Goal: Use online tool/utility: Utilize a website feature to perform a specific function

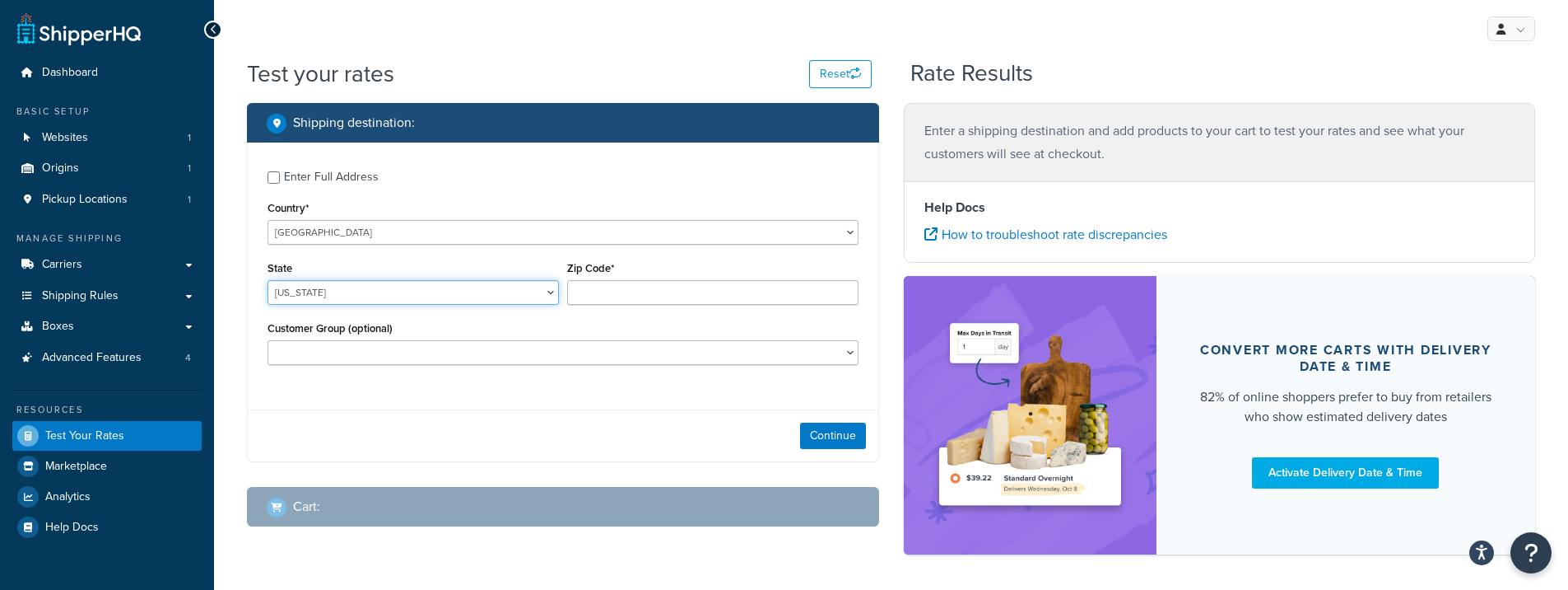
click at [491, 303] on select "[US_STATE] [US_STATE] [US_STATE] [US_STATE] [US_STATE] Armed Forces Americas Ar…" at bounding box center [412, 293] width 291 height 24
select select "CO"
click at [710, 283] on input "Zip Code*" at bounding box center [712, 293] width 291 height 24
type input "80516"
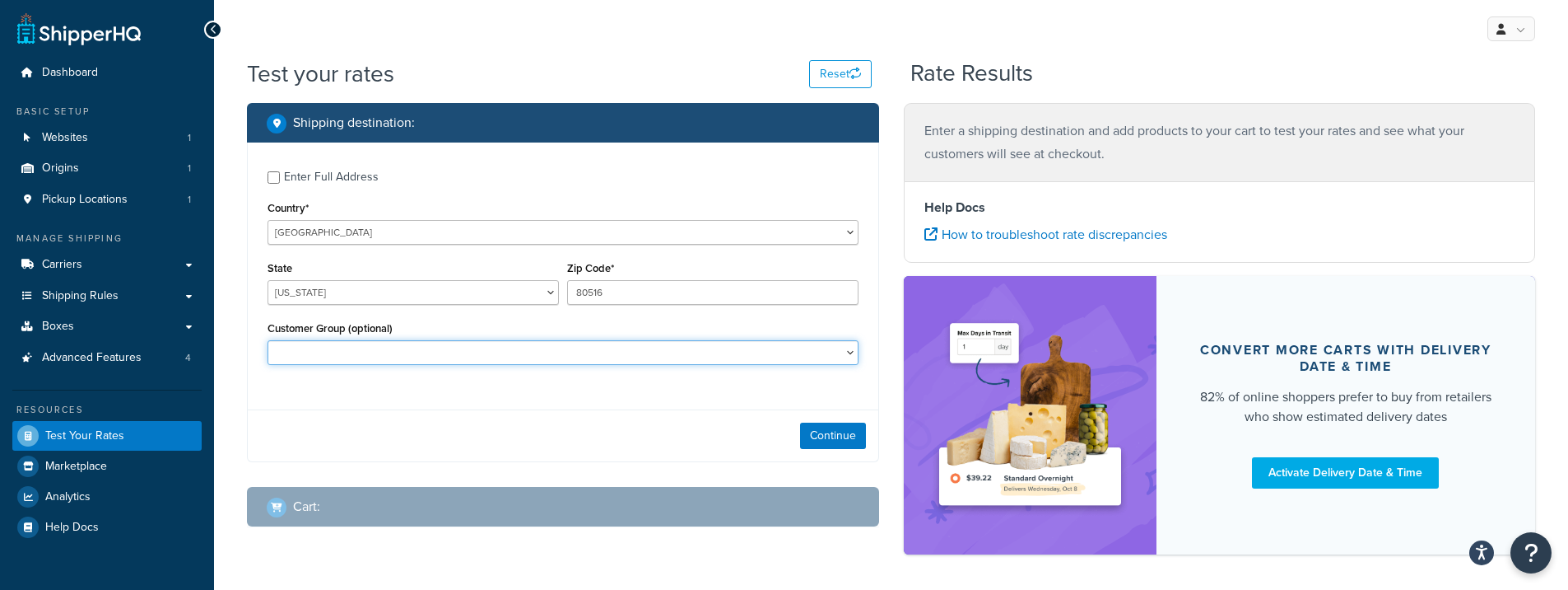
click at [856, 350] on select "Dealer 21 - Spuhr 20 | AI 15 | Traust 15 Dealer: Spuhr 15% OFF + Accuracy Inter…" at bounding box center [562, 353] width 591 height 24
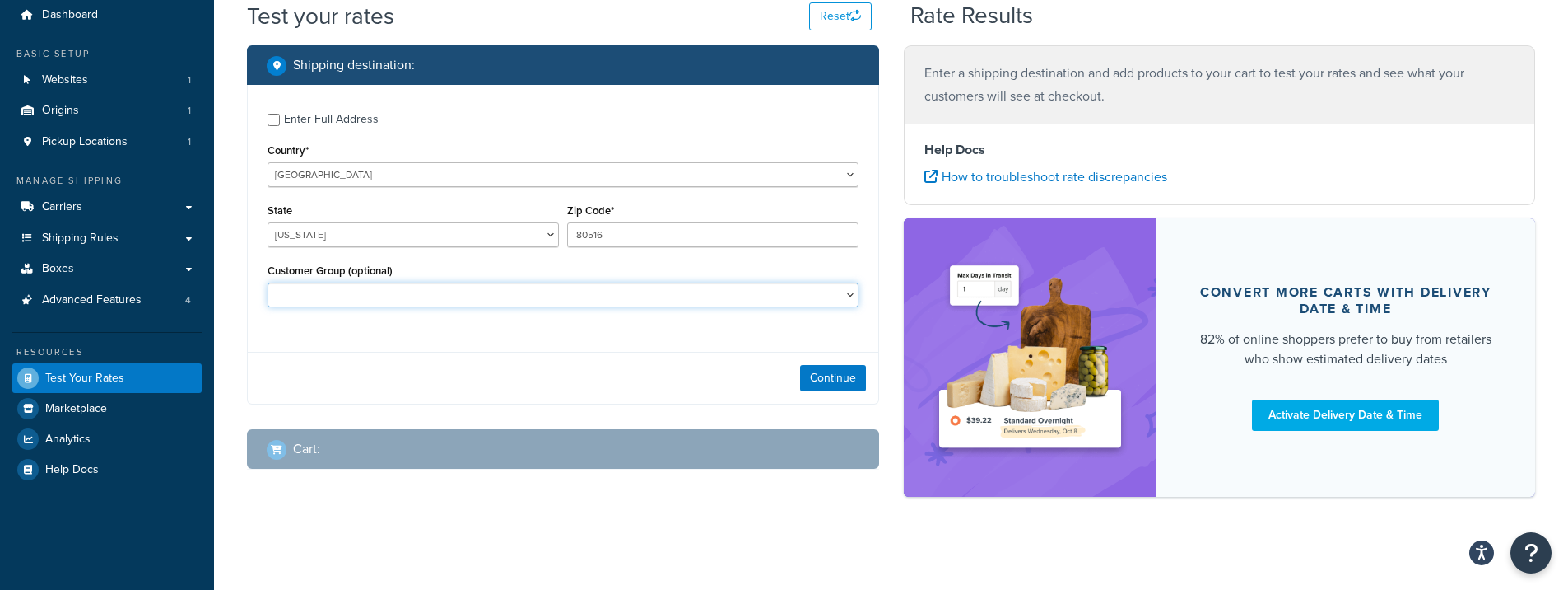
scroll to position [64, 0]
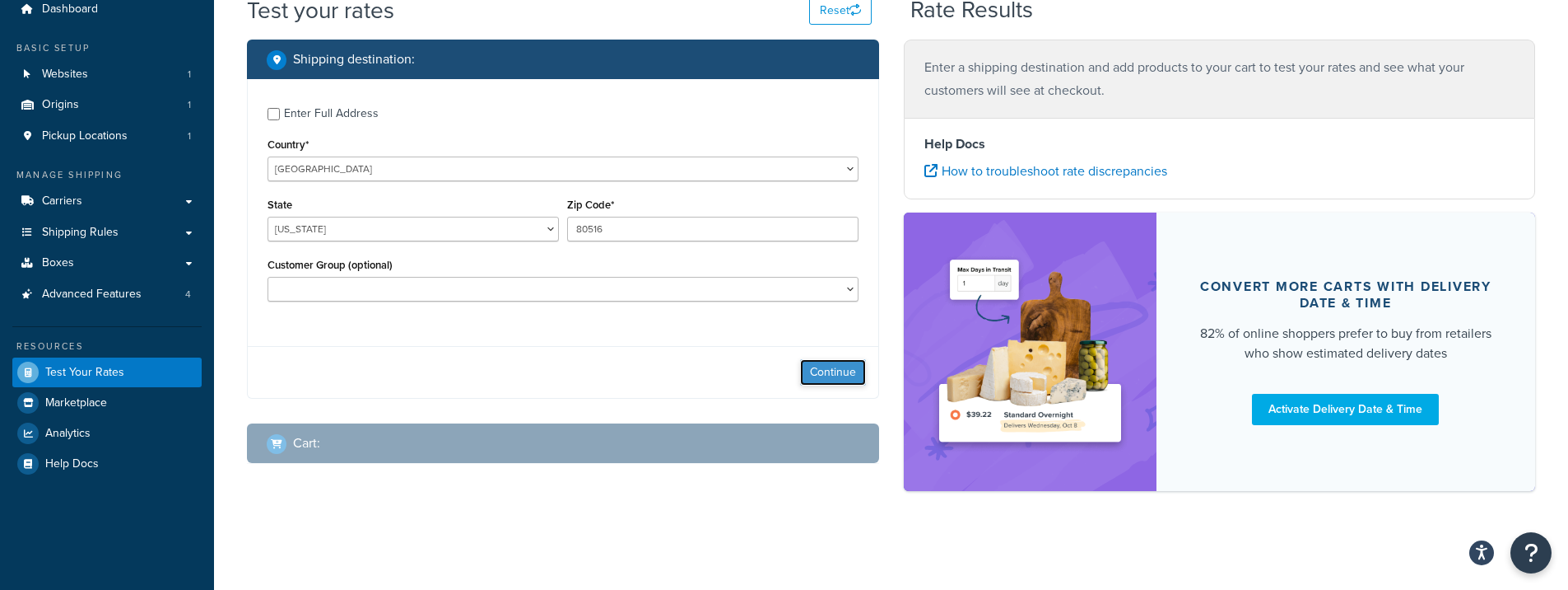
click at [853, 366] on button "Continue" at bounding box center [833, 372] width 66 height 26
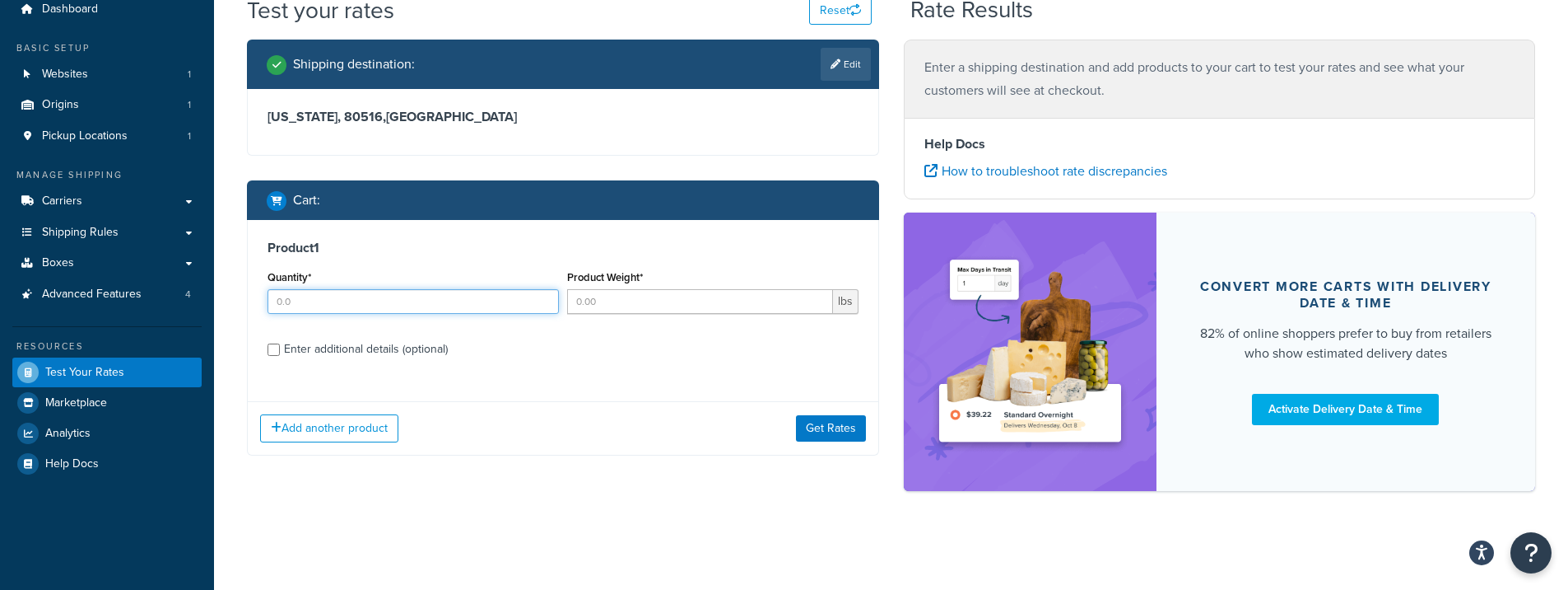
click at [376, 308] on input "Quantity*" at bounding box center [412, 301] width 291 height 24
type input "1"
click at [620, 309] on input "Product Weight*" at bounding box center [700, 301] width 266 height 24
type input "1"
click at [342, 432] on button "Add another product" at bounding box center [330, 429] width 139 height 28
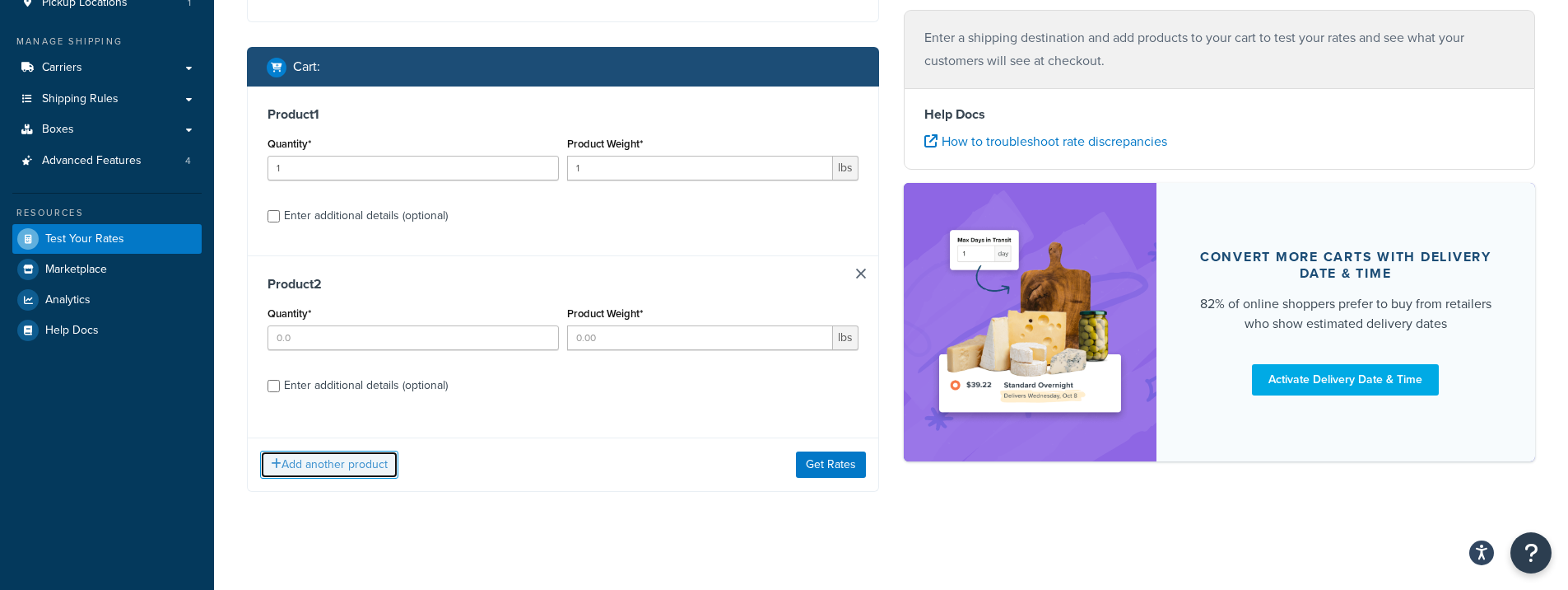
scroll to position [206, 0]
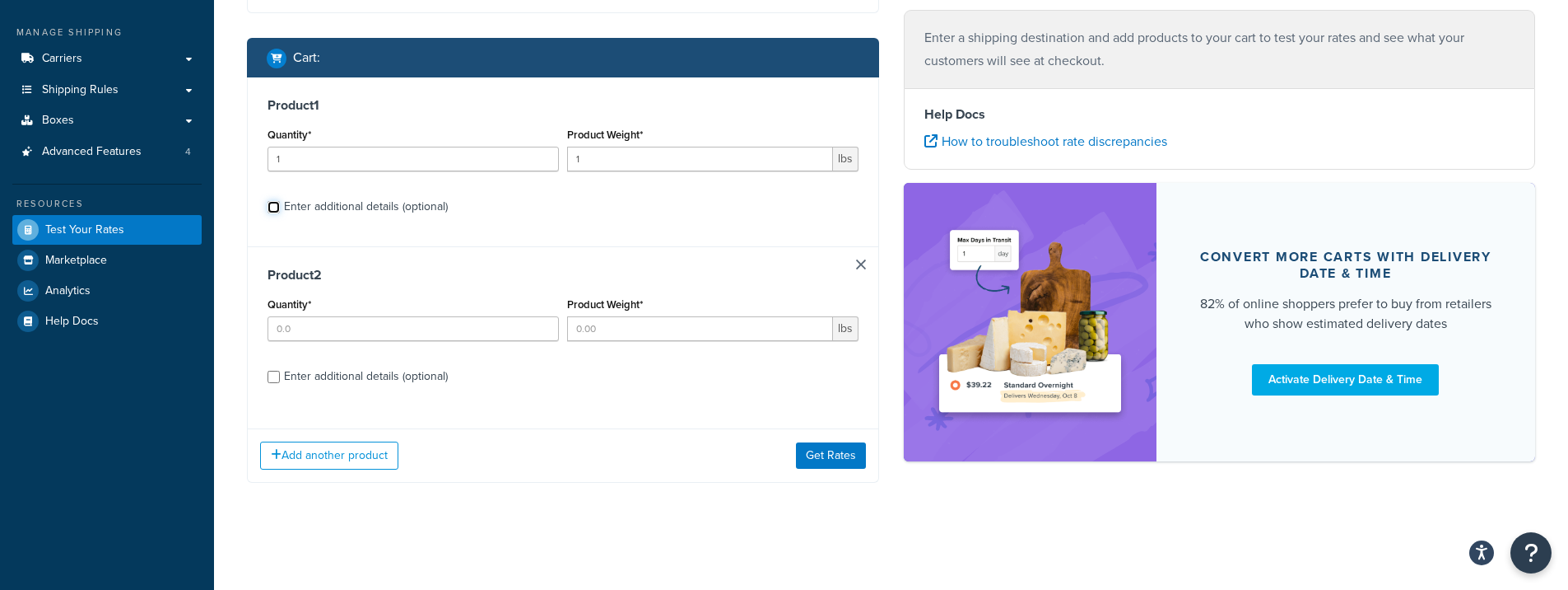
click at [276, 202] on input "Enter additional details (optional)" at bounding box center [273, 206] width 12 height 12
checkbox input "true"
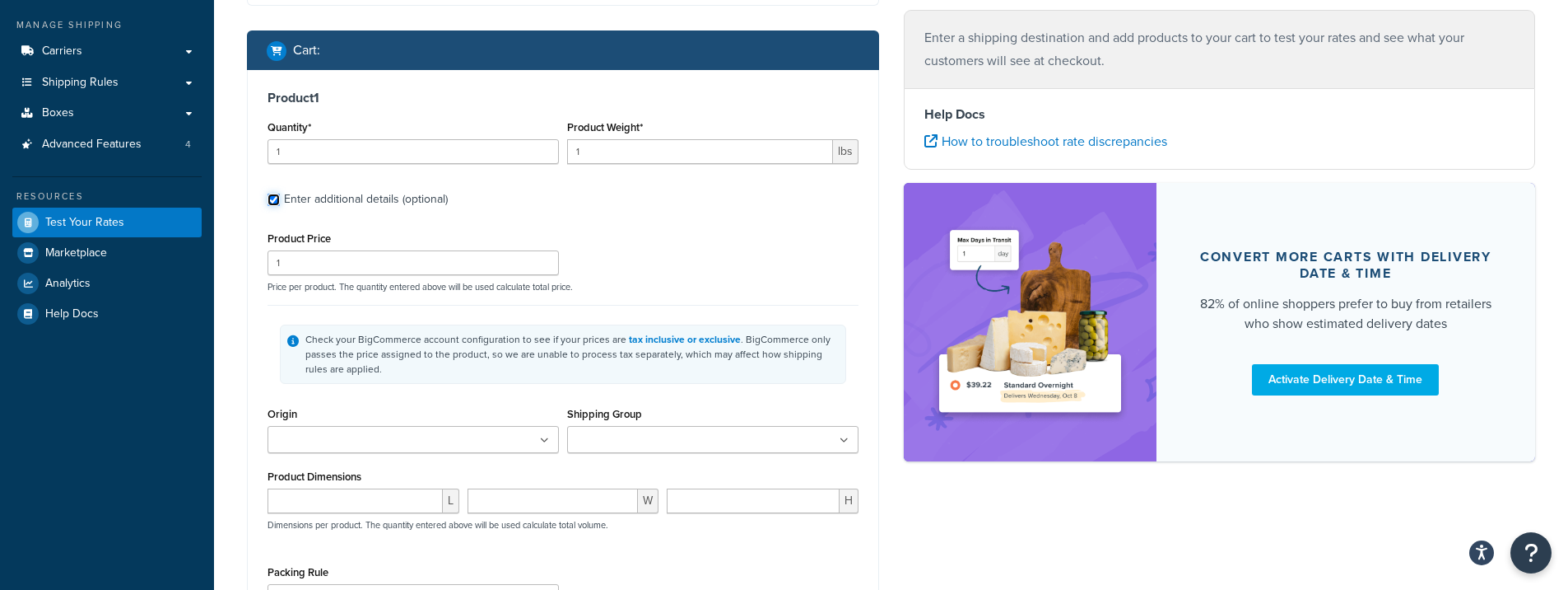
scroll to position [383, 0]
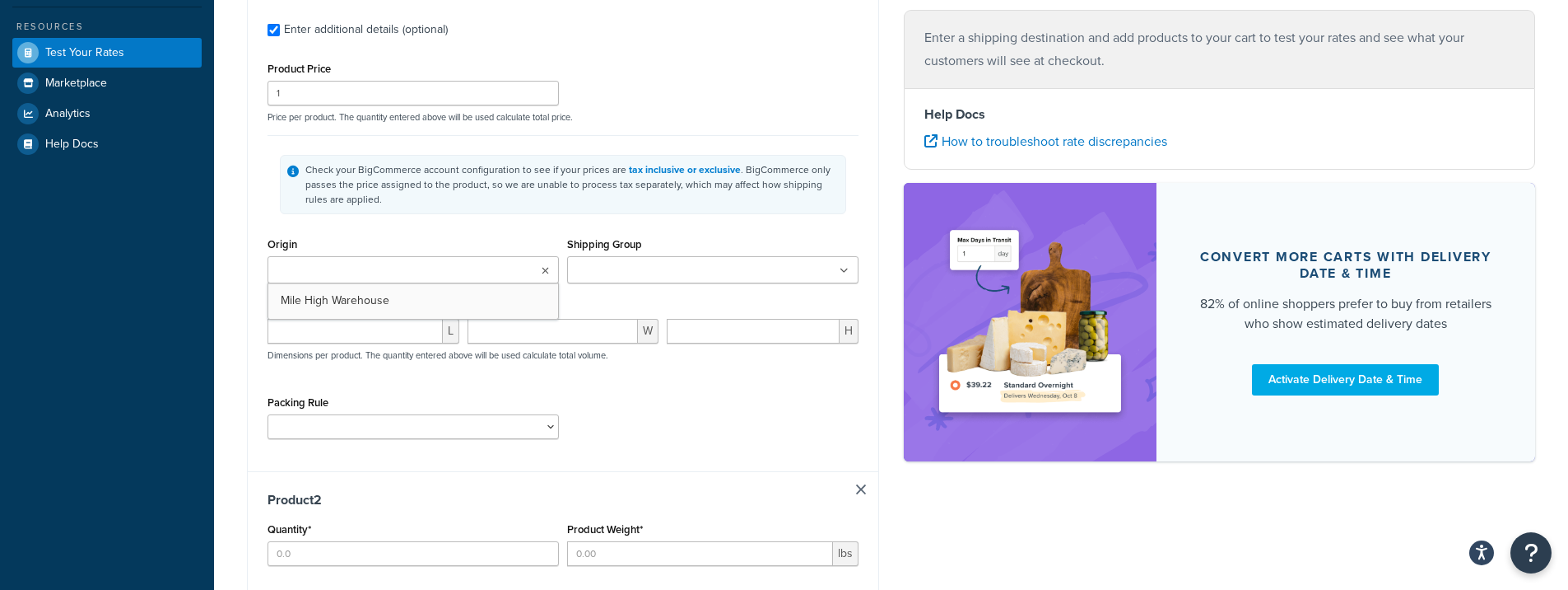
click at [308, 274] on input "Origin" at bounding box center [345, 270] width 145 height 18
drag, startPoint x: 319, startPoint y: 295, endPoint x: 422, endPoint y: 295, distance: 103.0
click at [647, 262] on input "Shipping Group" at bounding box center [644, 270] width 145 height 18
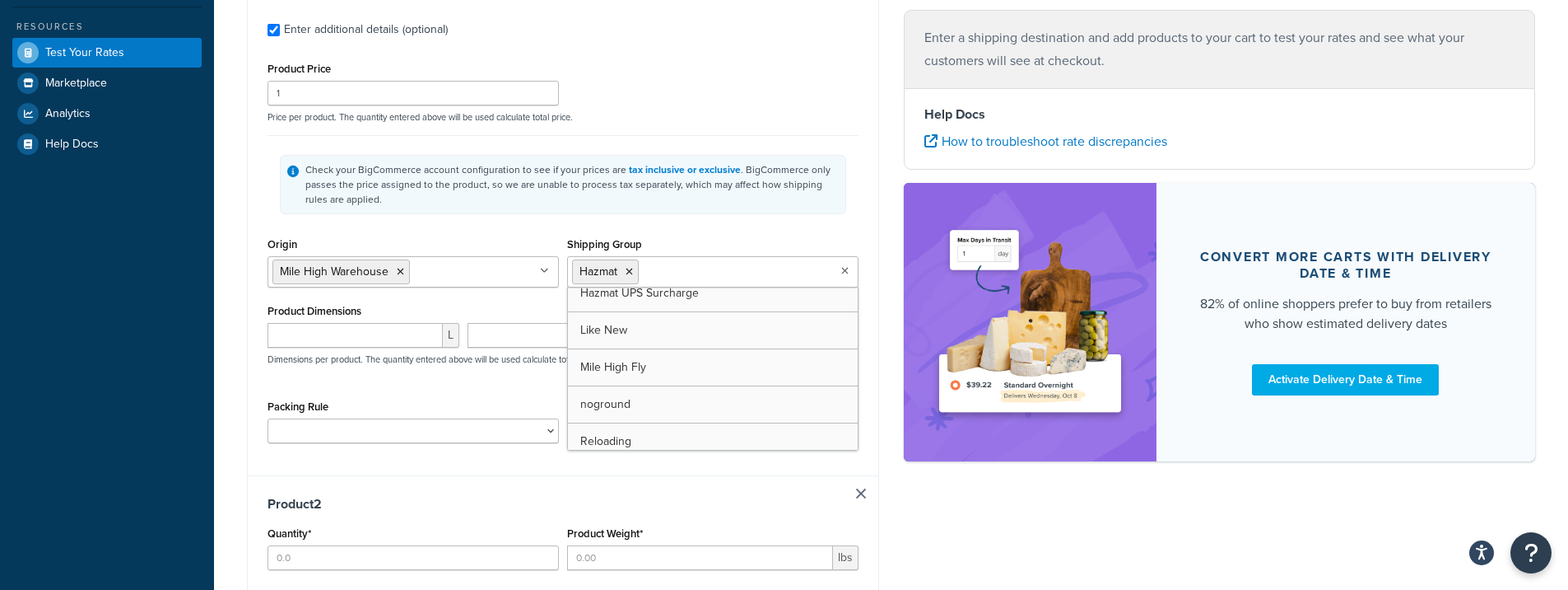
scroll to position [257, 0]
click at [566, 174] on div "Check your BigCommerce account configuration to see if your prices are tax incl…" at bounding box center [572, 184] width 533 height 44
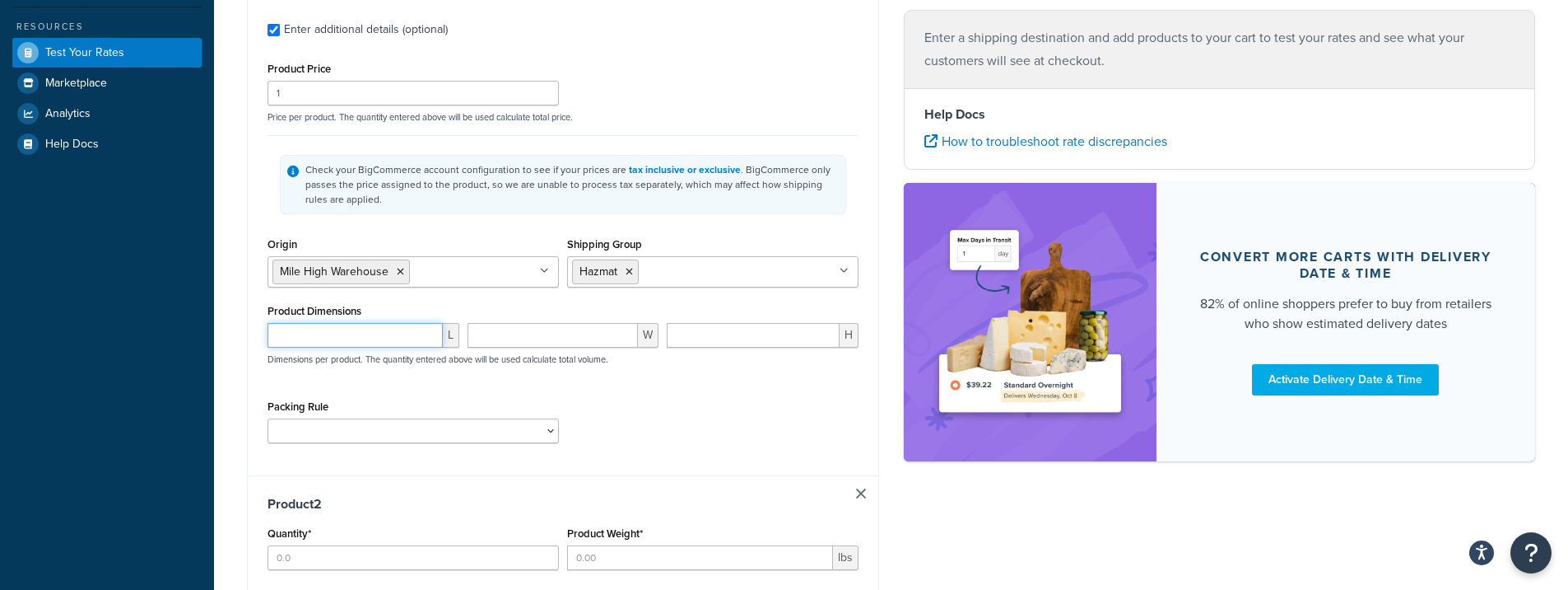
click at [378, 344] on input "number" at bounding box center [354, 335] width 175 height 24
type input "8"
type input "4"
click at [675, 421] on div "Packing Rule Pack Separately" at bounding box center [562, 426] width 599 height 60
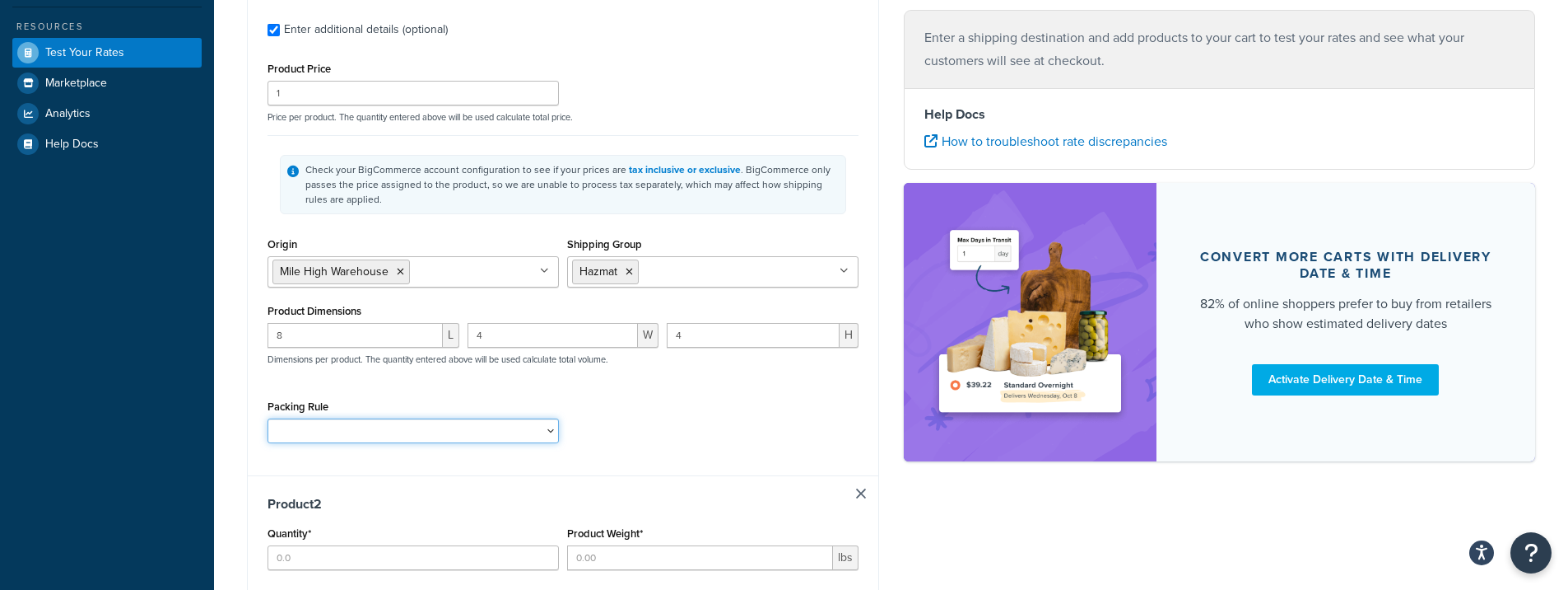
click at [552, 426] on select "Pack Separately" at bounding box center [412, 431] width 291 height 24
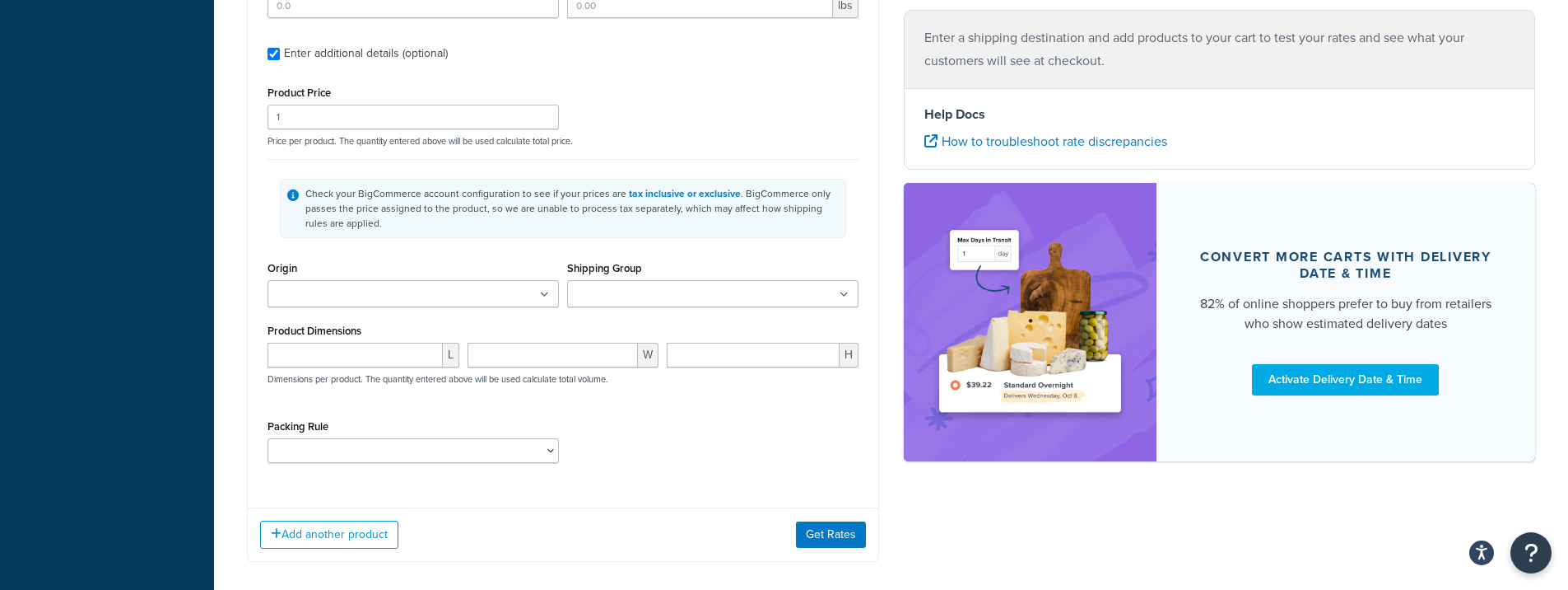
scroll to position [1014, 0]
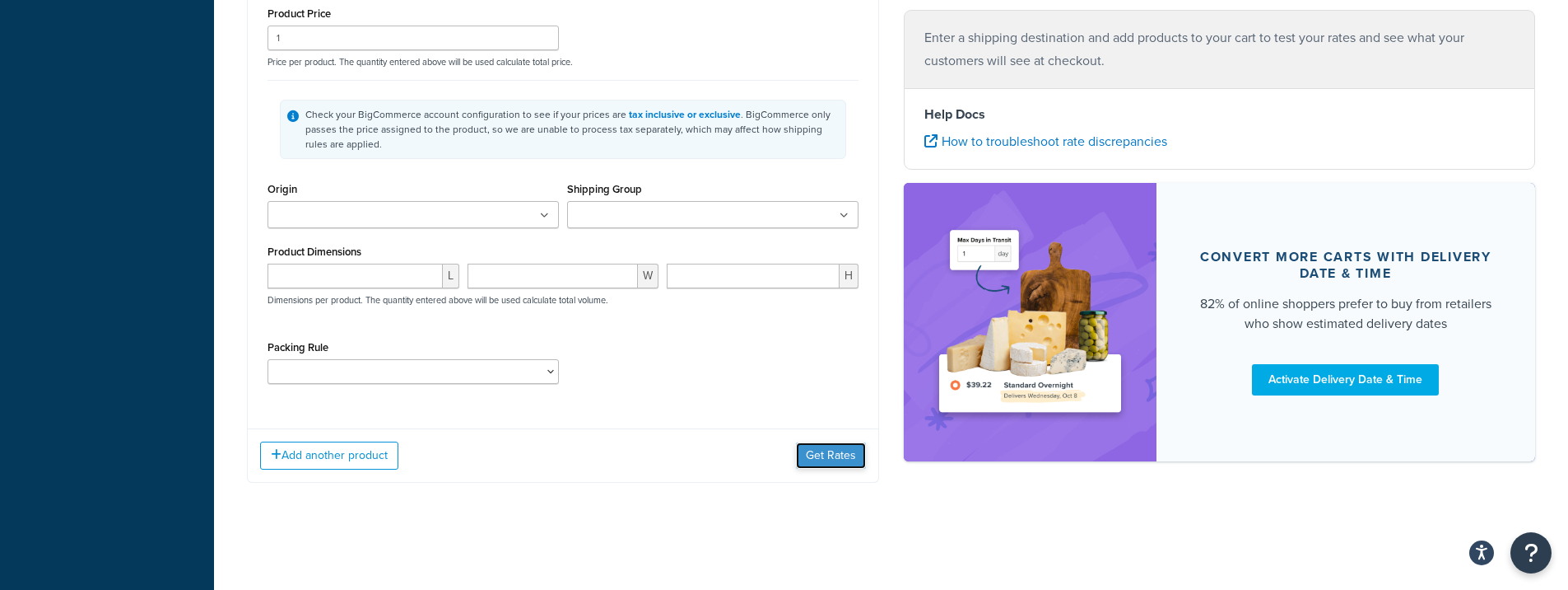
click at [833, 466] on button "Get Rates" at bounding box center [830, 456] width 70 height 26
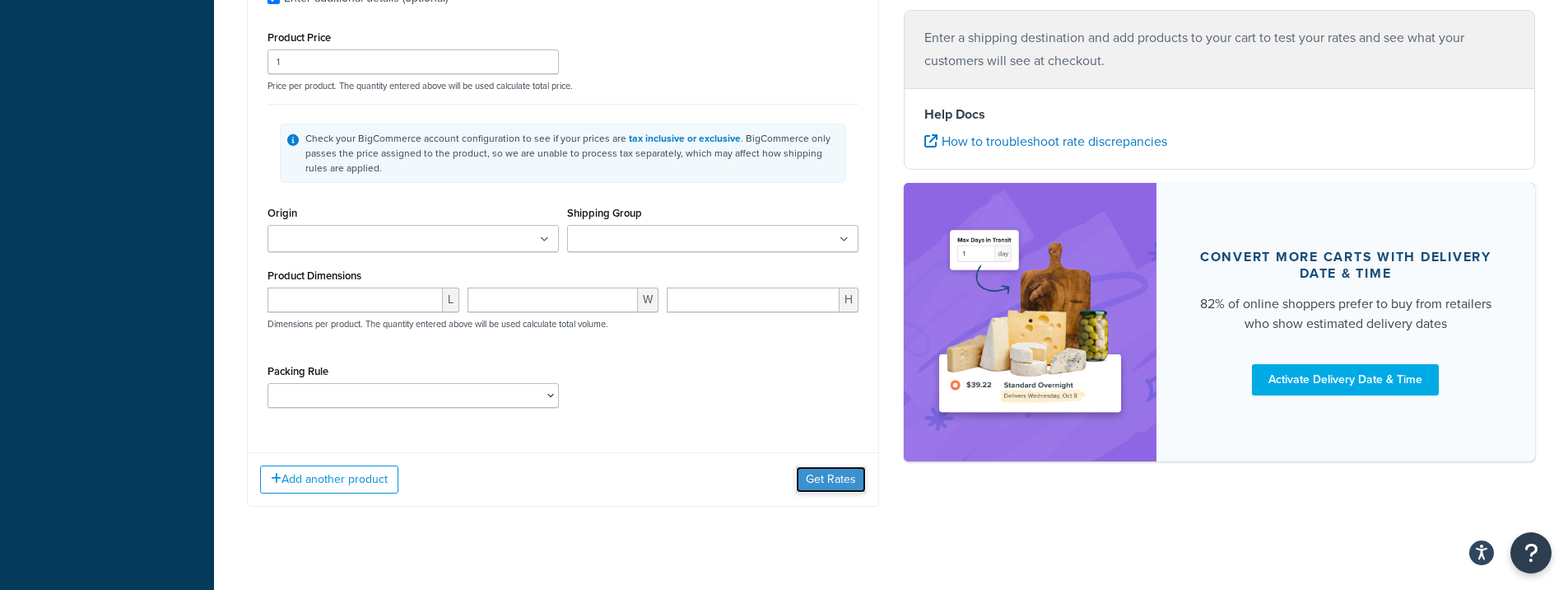
scroll to position [1010, 0]
click at [838, 480] on button "Get Rates" at bounding box center [830, 478] width 70 height 26
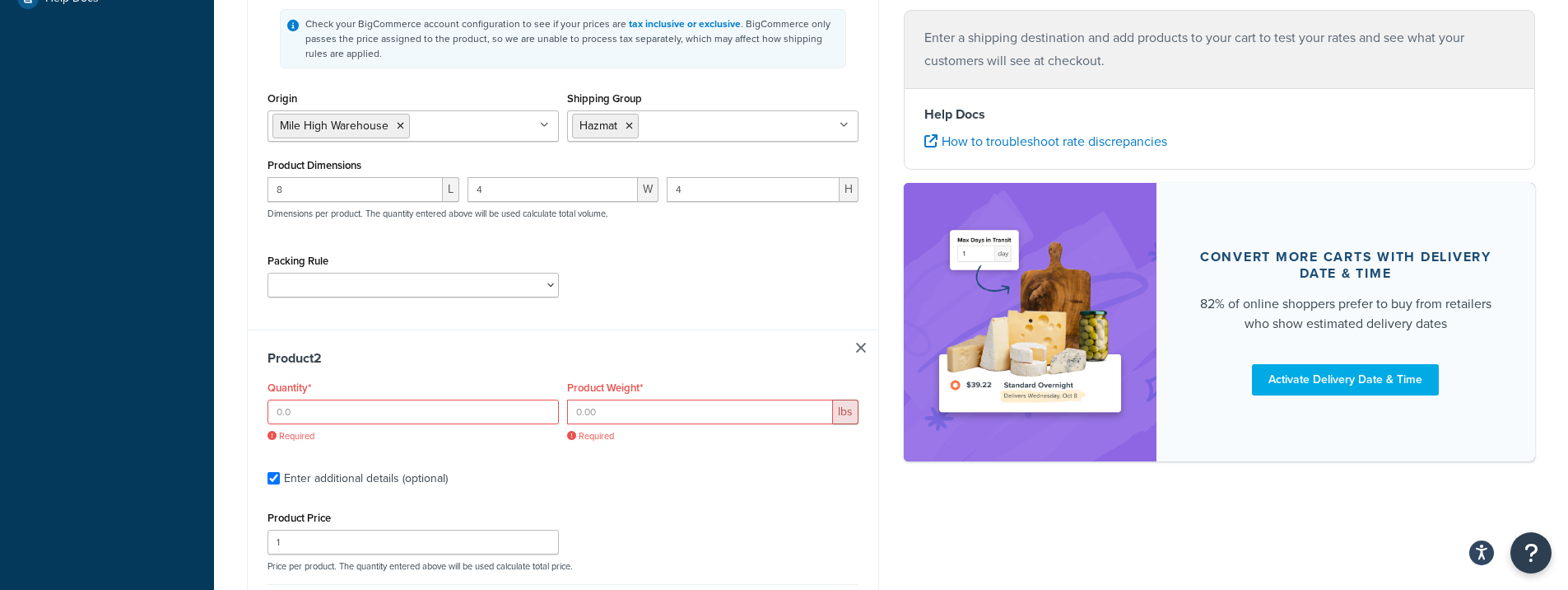
scroll to position [550, 0]
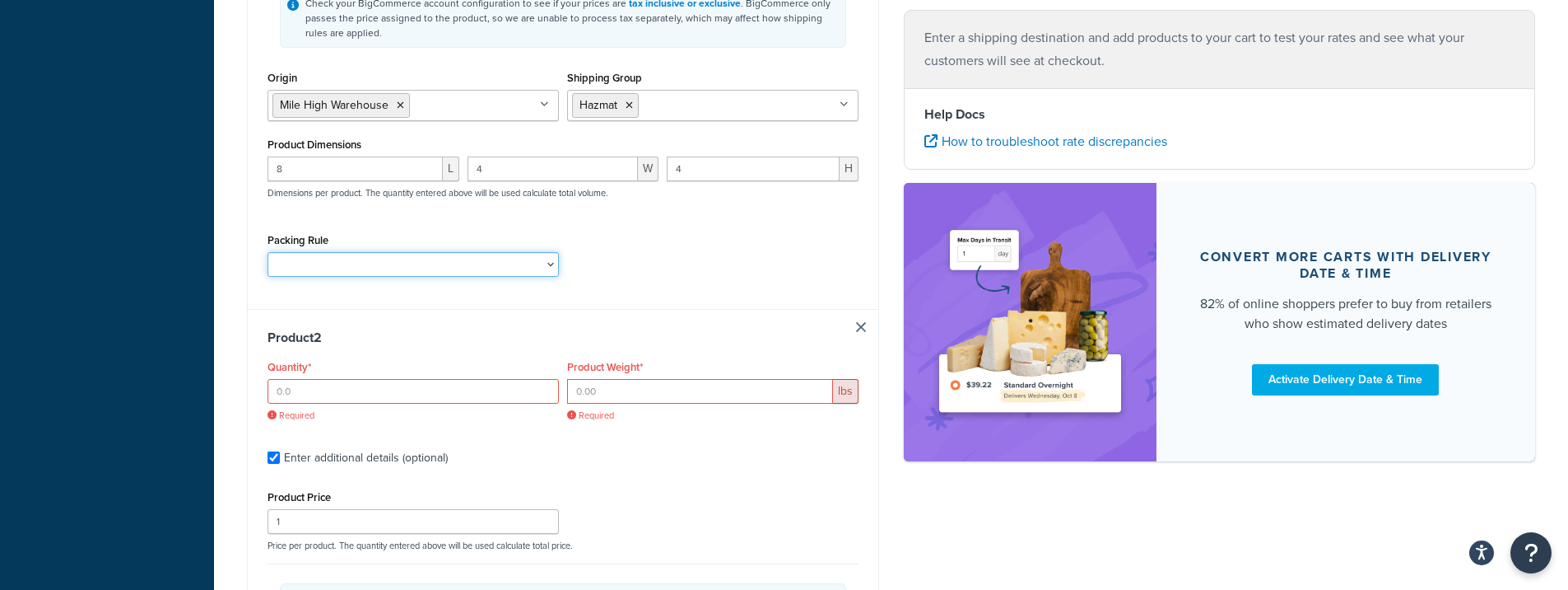
click at [549, 258] on select "Pack Separately" at bounding box center [412, 265] width 291 height 24
select select "64025"
click at [856, 330] on link at bounding box center [860, 326] width 10 height 10
checkbox input "false"
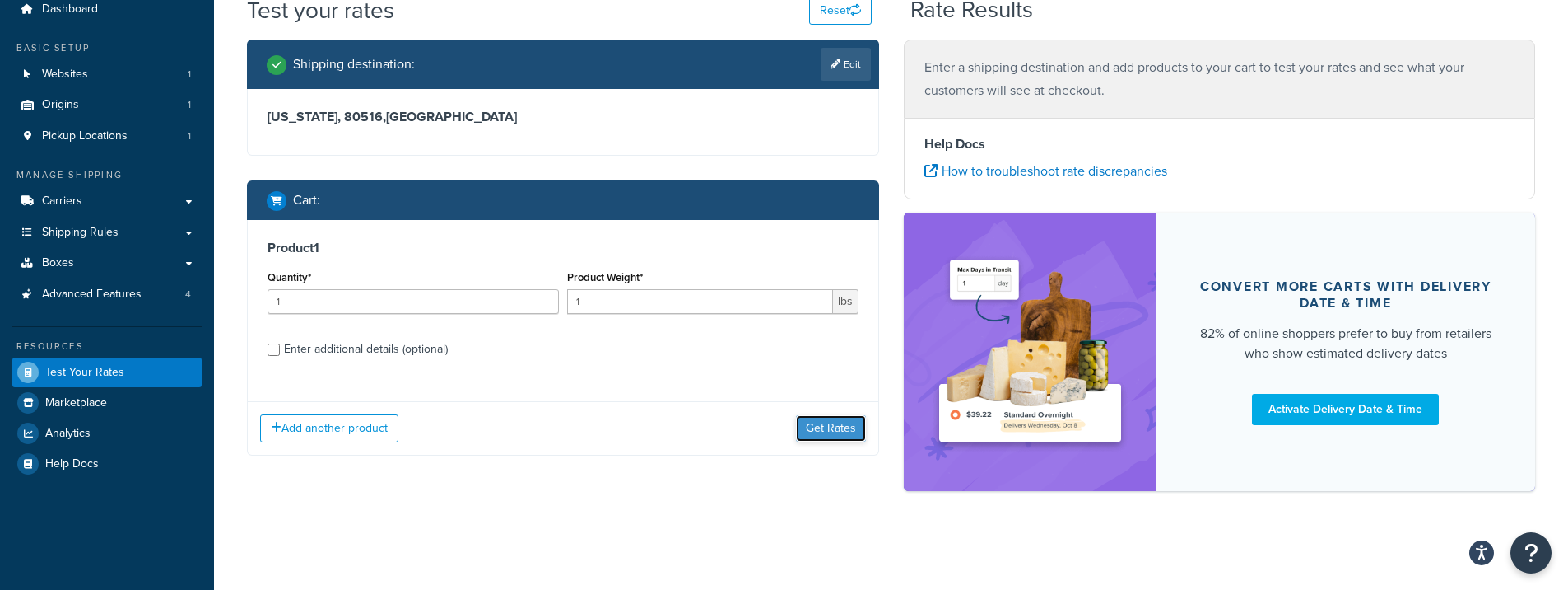
click at [817, 429] on button "Get Rates" at bounding box center [830, 429] width 70 height 26
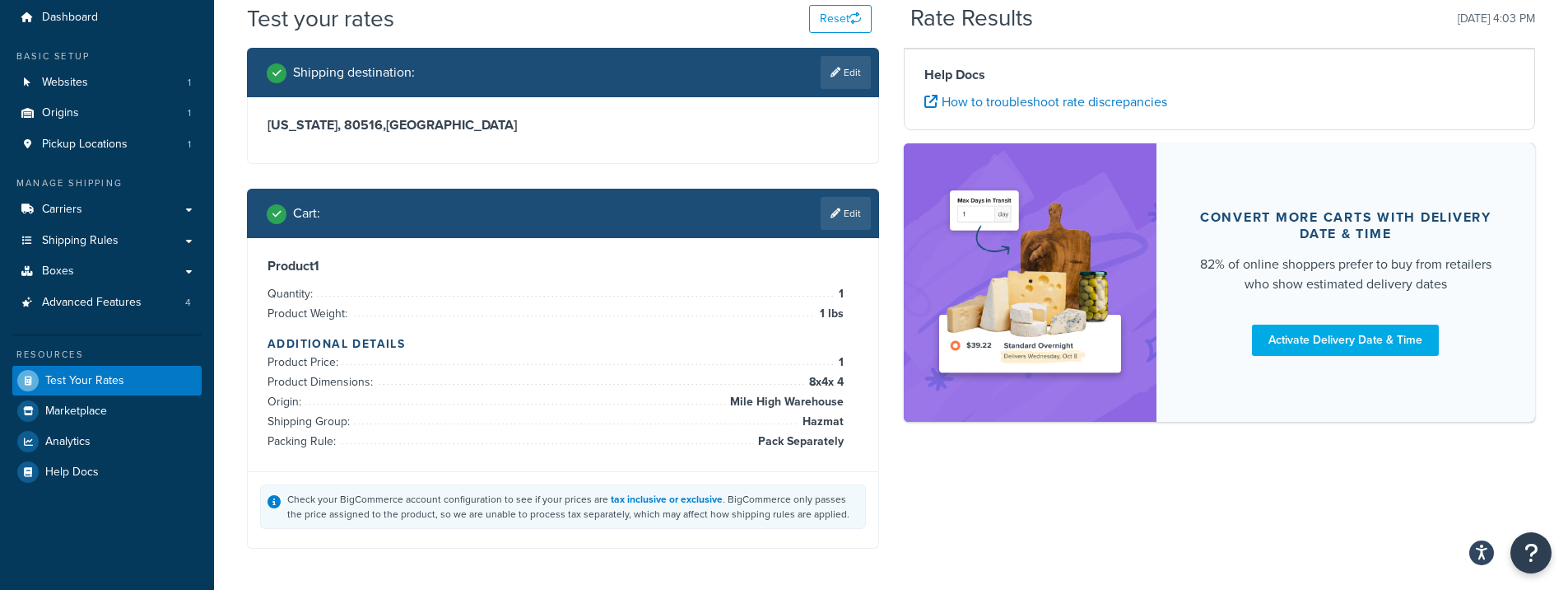
scroll to position [64, 0]
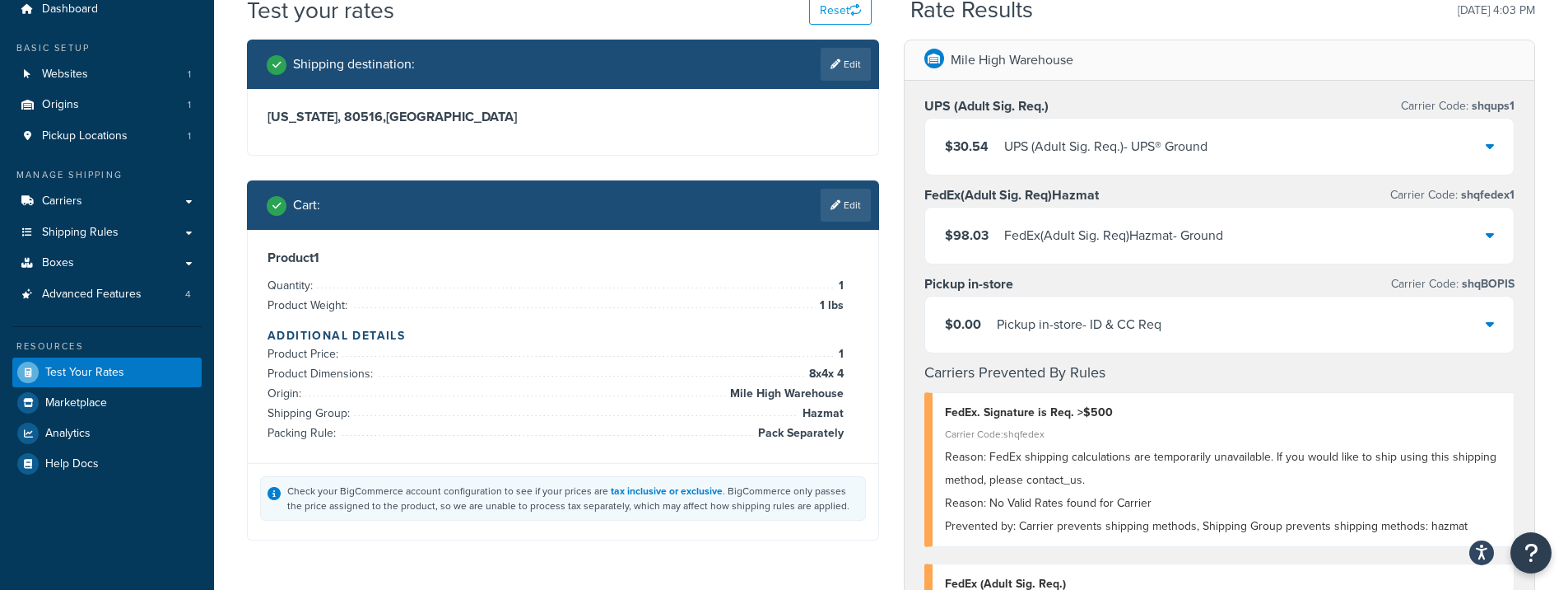
click at [1485, 229] on div "$98.03 FedEx(Adult Sig. Req)Hazmat - Ground" at bounding box center [1219, 235] width 590 height 56
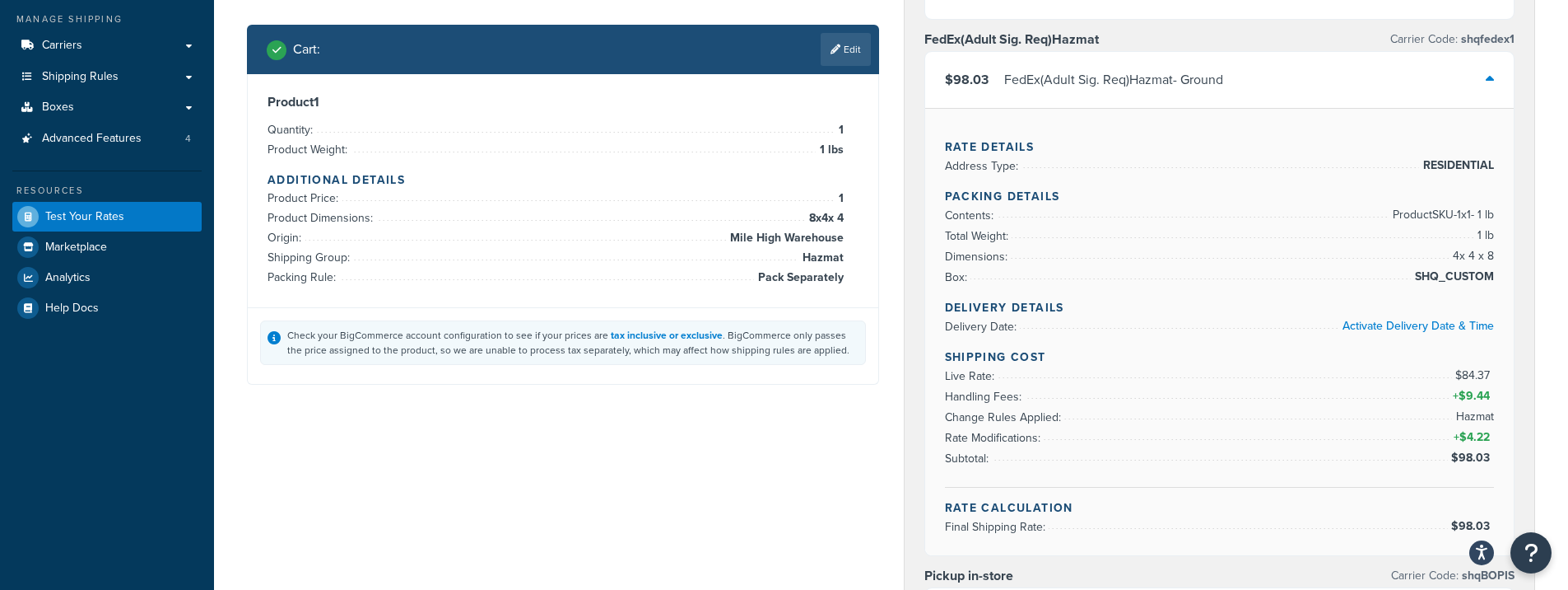
scroll to position [220, 0]
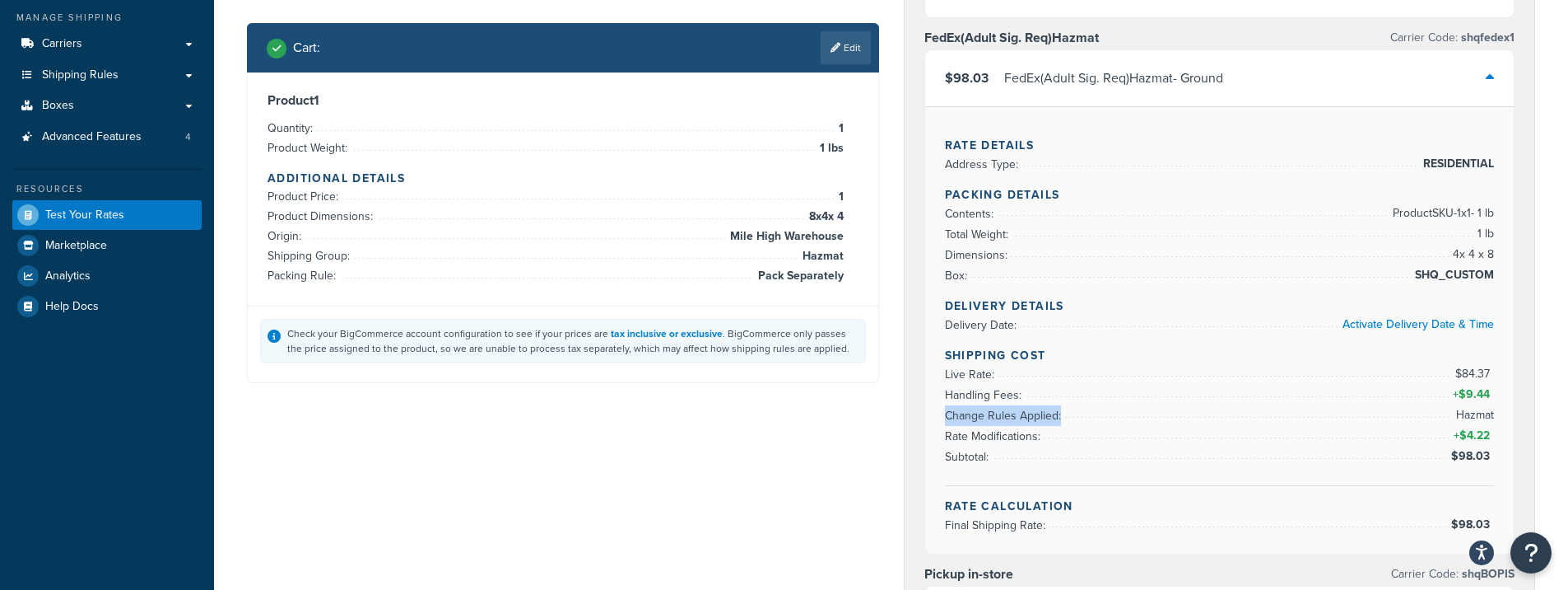
drag, startPoint x: 946, startPoint y: 413, endPoint x: 1187, endPoint y: 407, distance: 241.1
click at [1187, 407] on li "Change Rules Applied: Hazmat" at bounding box center [1219, 416] width 550 height 21
click at [949, 369] on span "Live Rate:" at bounding box center [971, 374] width 53 height 17
drag, startPoint x: 947, startPoint y: 369, endPoint x: 1445, endPoint y: 366, distance: 498.0
click at [1438, 368] on li "Live Rate: $84.37" at bounding box center [1219, 374] width 550 height 21
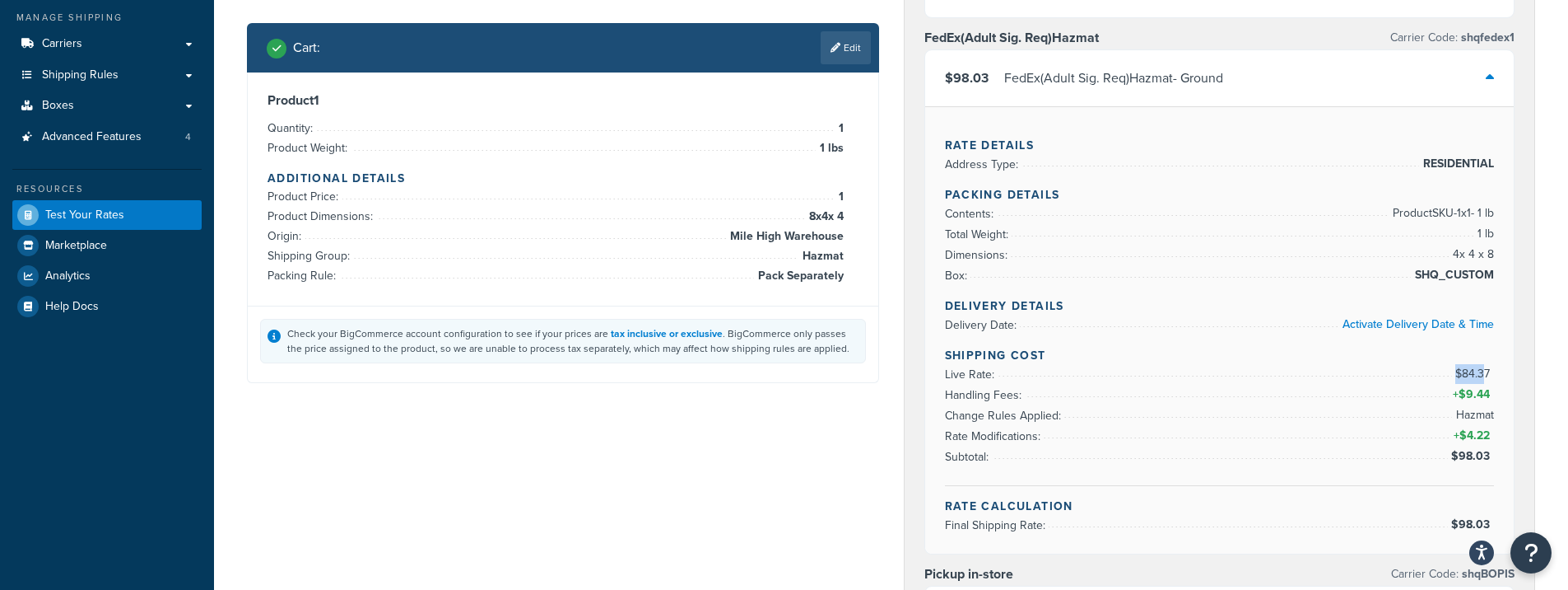
drag, startPoint x: 1458, startPoint y: 371, endPoint x: 1484, endPoint y: 372, distance: 26.0
click at [1484, 372] on span "$84.37" at bounding box center [1474, 373] width 38 height 17
click at [1472, 398] on span "$9.44" at bounding box center [1476, 394] width 36 height 17
click at [1474, 428] on span "$4.22" at bounding box center [1476, 435] width 35 height 17
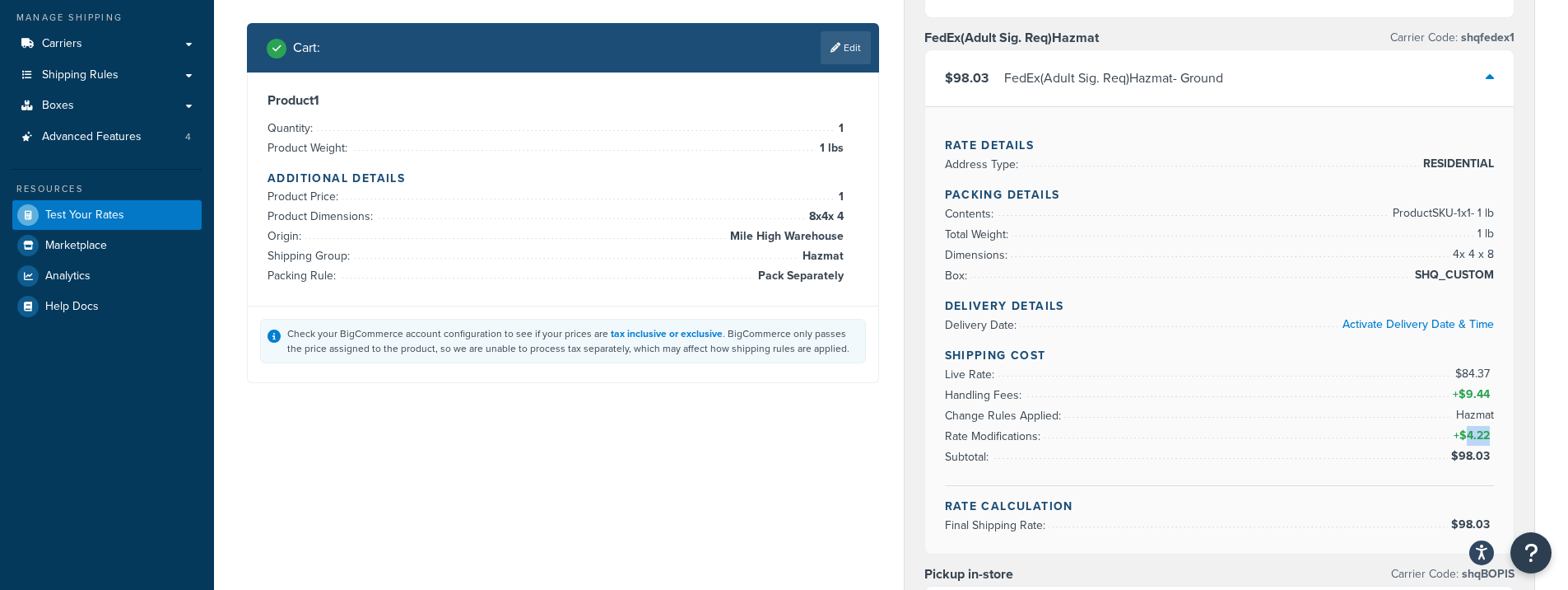
click at [1474, 428] on span "$4.22" at bounding box center [1476, 435] width 35 height 17
click at [1403, 420] on li "Change Rules Applied: Hazmat" at bounding box center [1219, 416] width 550 height 21
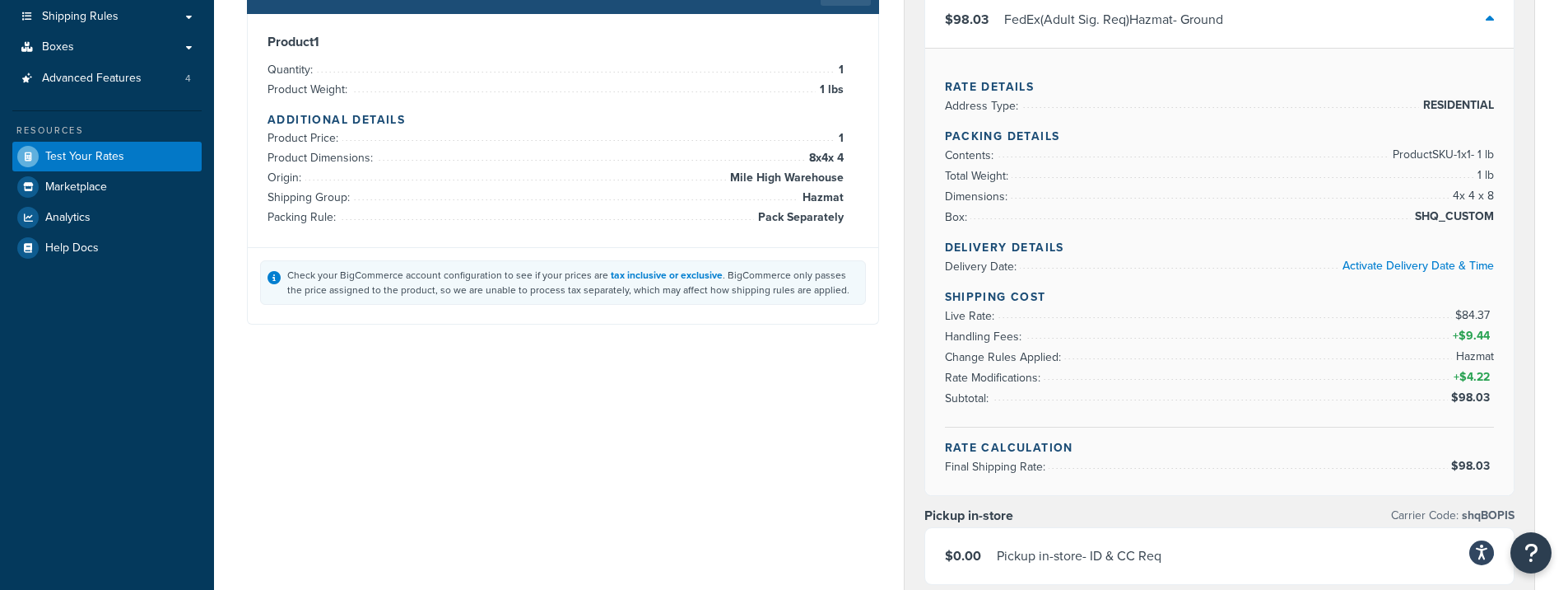
scroll to position [256, 0]
